Goal: Check status

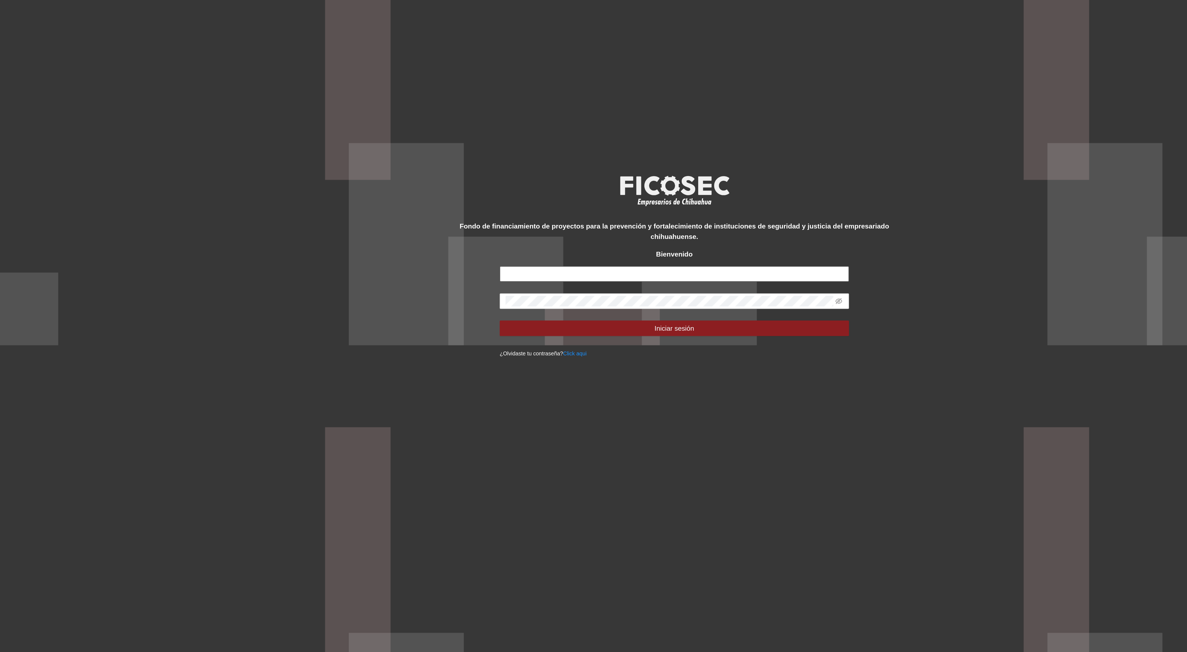
click at [530, 332] on input "text" at bounding box center [593, 334] width 198 height 9
type input "**********"
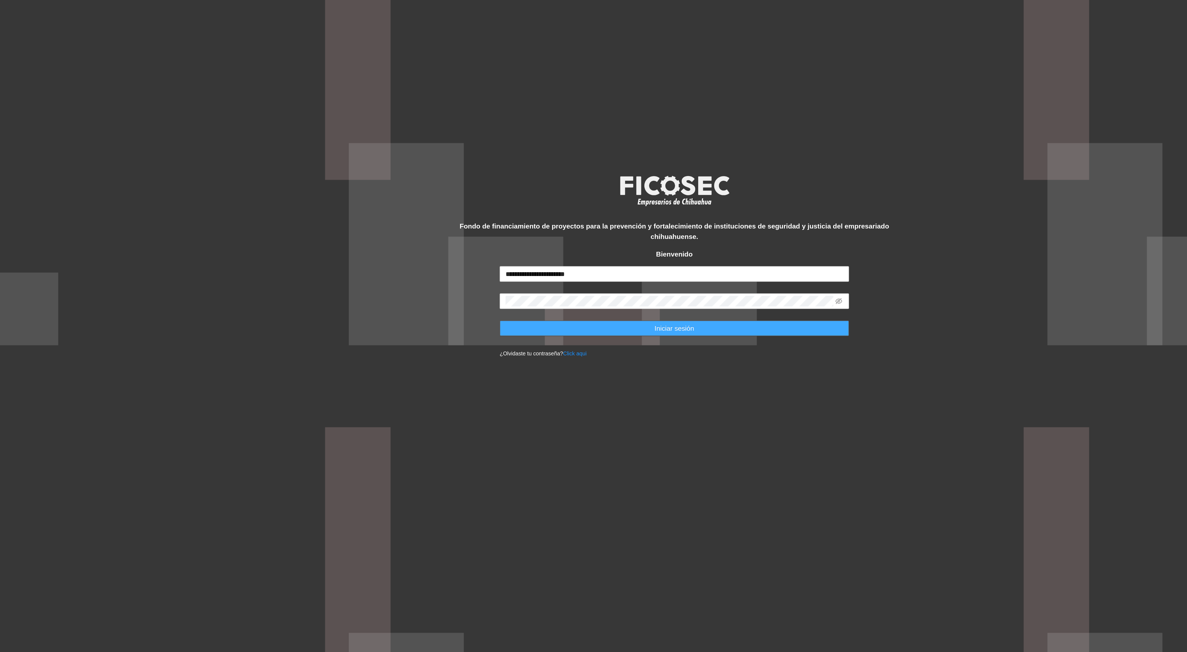
click at [568, 369] on button "Iniciar sesión" at bounding box center [593, 365] width 198 height 9
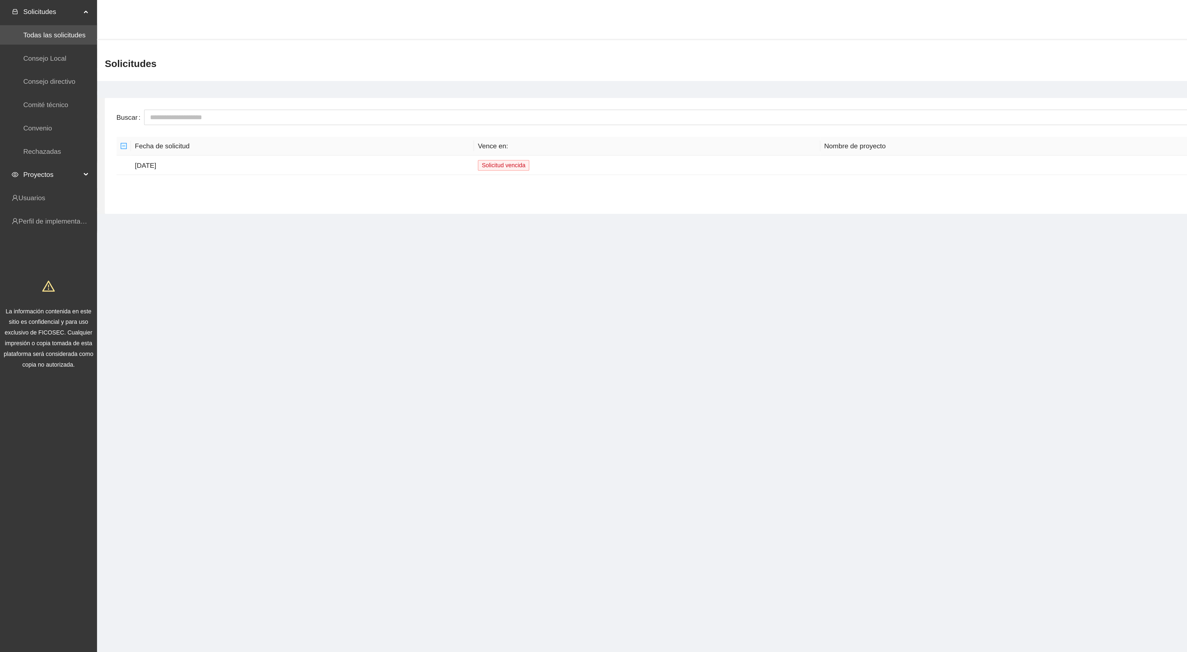
click at [25, 99] on span "Proyectos" at bounding box center [29, 98] width 32 height 11
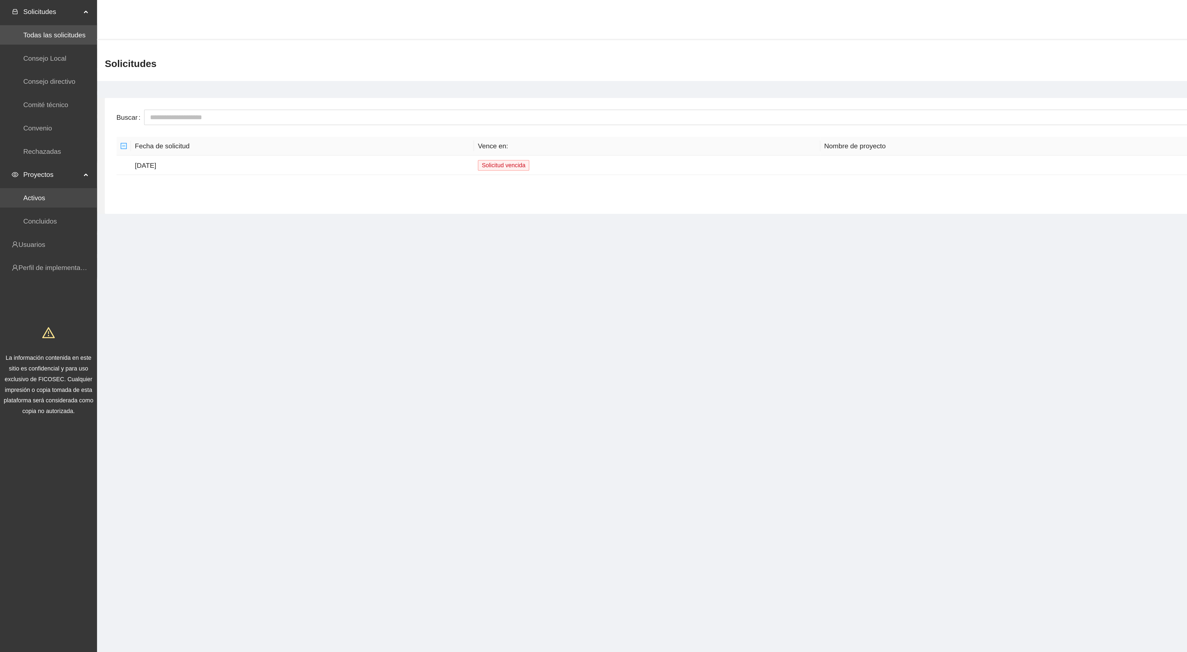
click at [26, 110] on link "Activos" at bounding box center [19, 112] width 12 height 4
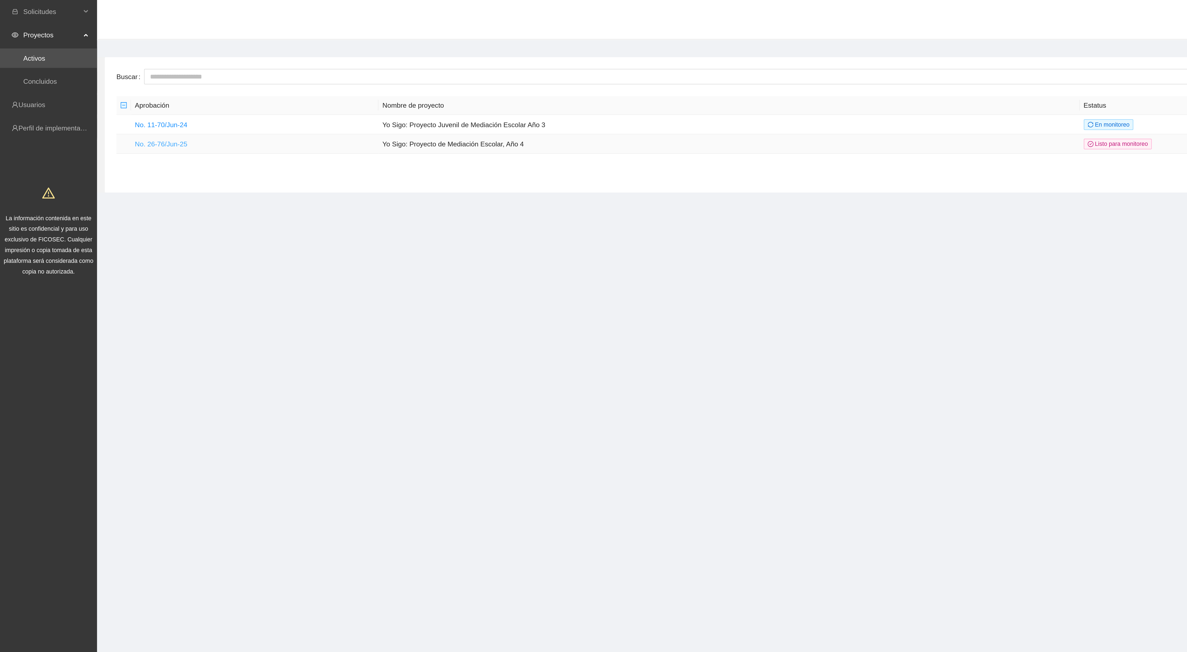
click at [101, 80] on link "No. 26-76/Jun-25" at bounding box center [91, 81] width 30 height 4
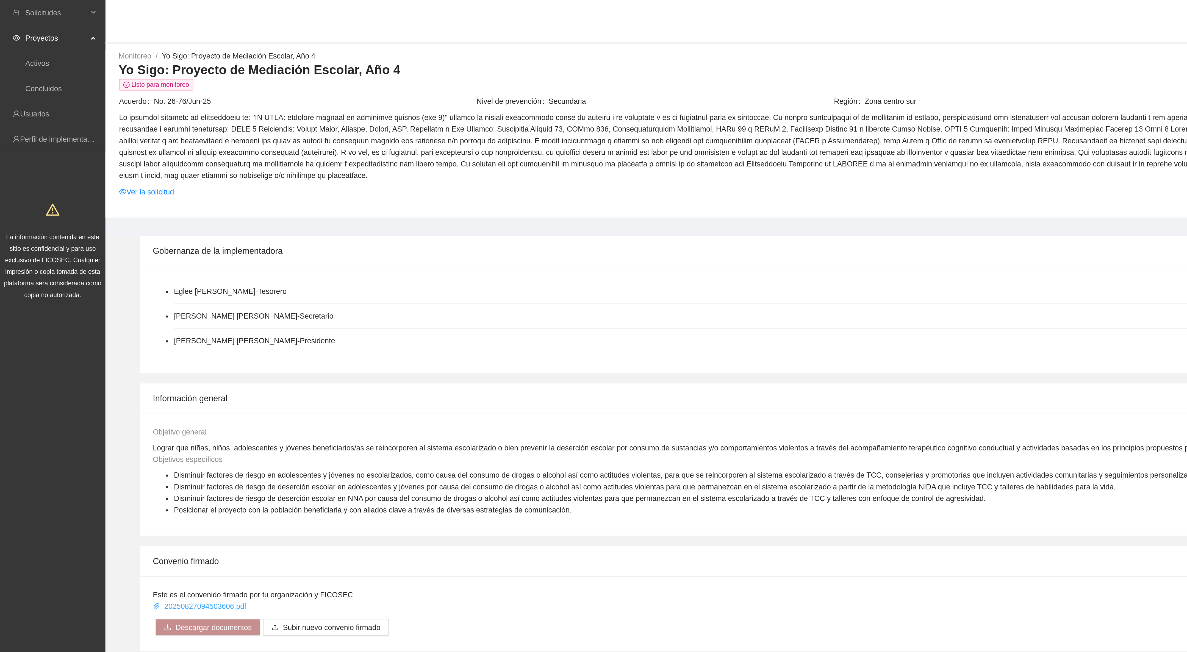
click at [112, 314] on link "20250827094503606.pdf" at bounding box center [105, 316] width 50 height 4
